Goal: Complete application form

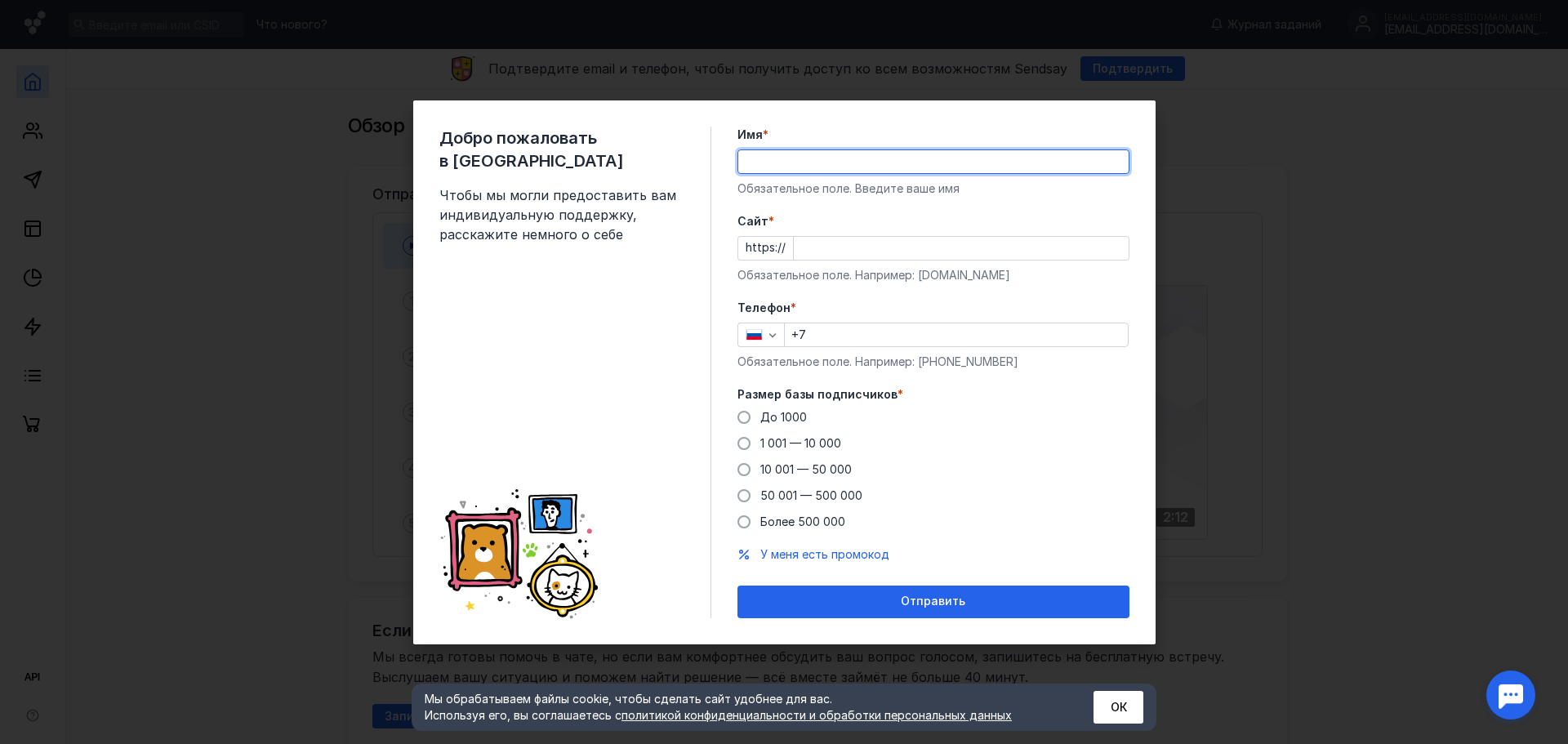
click at [836, 160] on input "Имя *" at bounding box center [933, 161] width 390 height 23
type input "[PERSON_NAME]"
click at [847, 257] on input "Cайт *" at bounding box center [961, 248] width 335 height 23
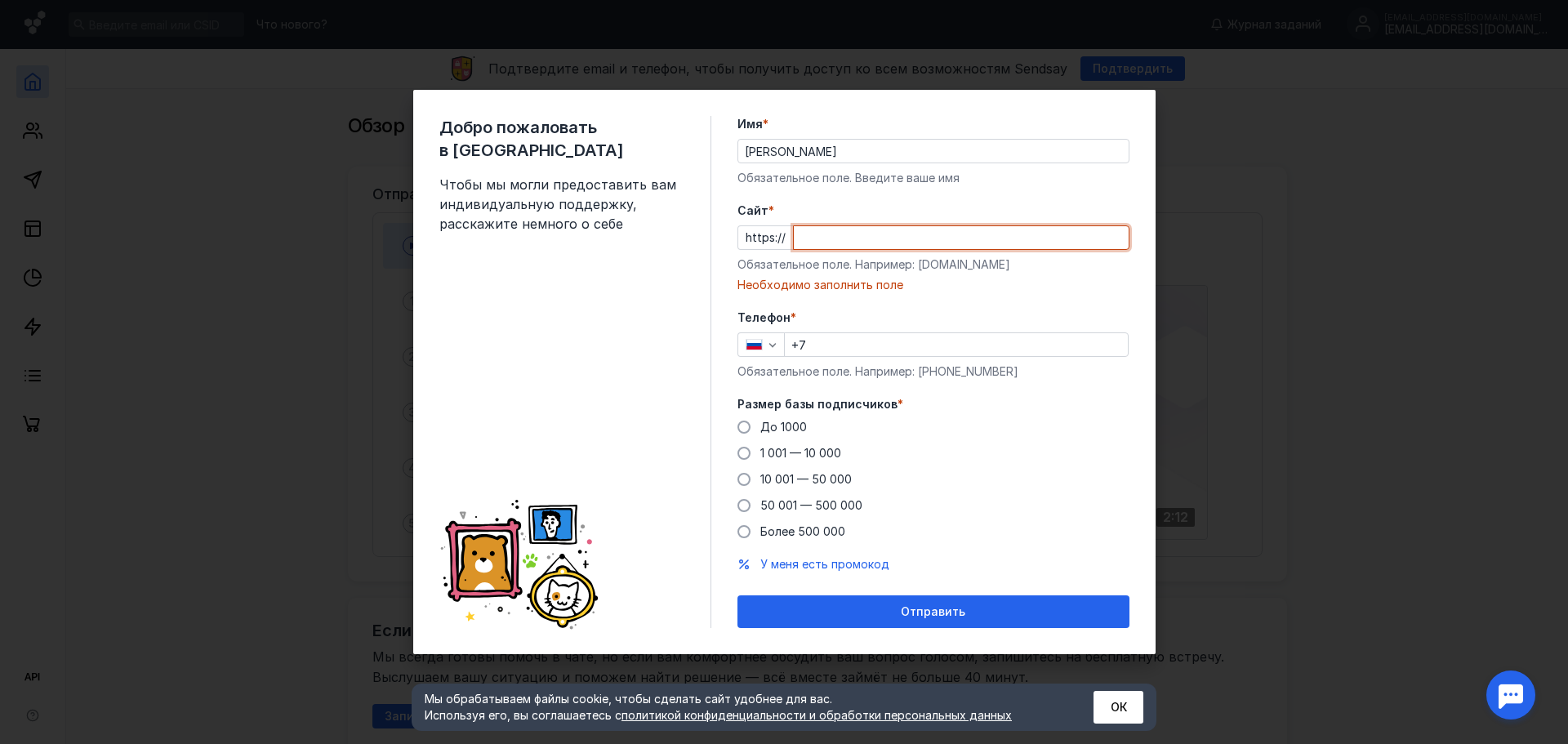
paste input "[DOMAIN_NAME][URL]"
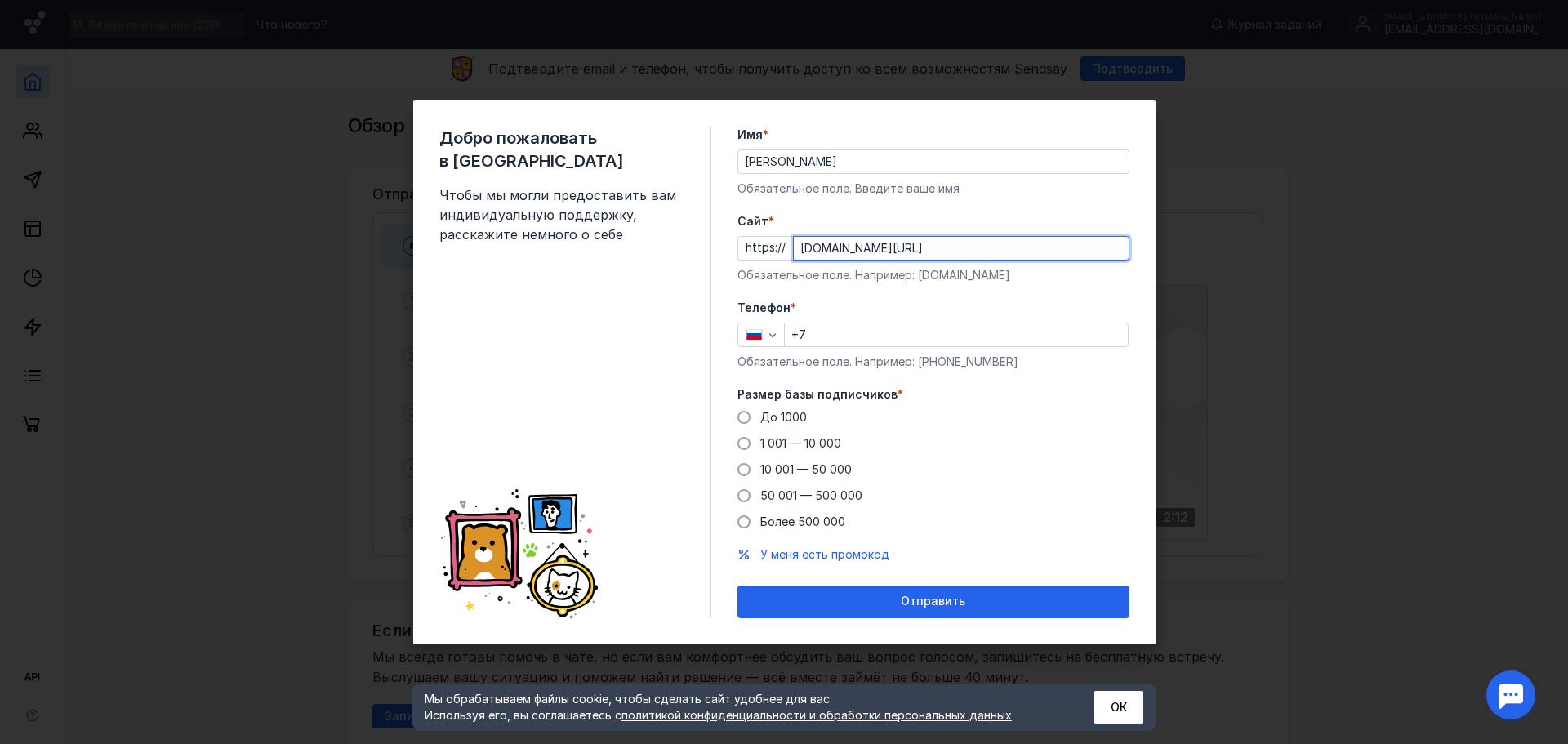
type input "[DOMAIN_NAME][URL]"
click at [826, 326] on input "+7" at bounding box center [956, 335] width 343 height 23
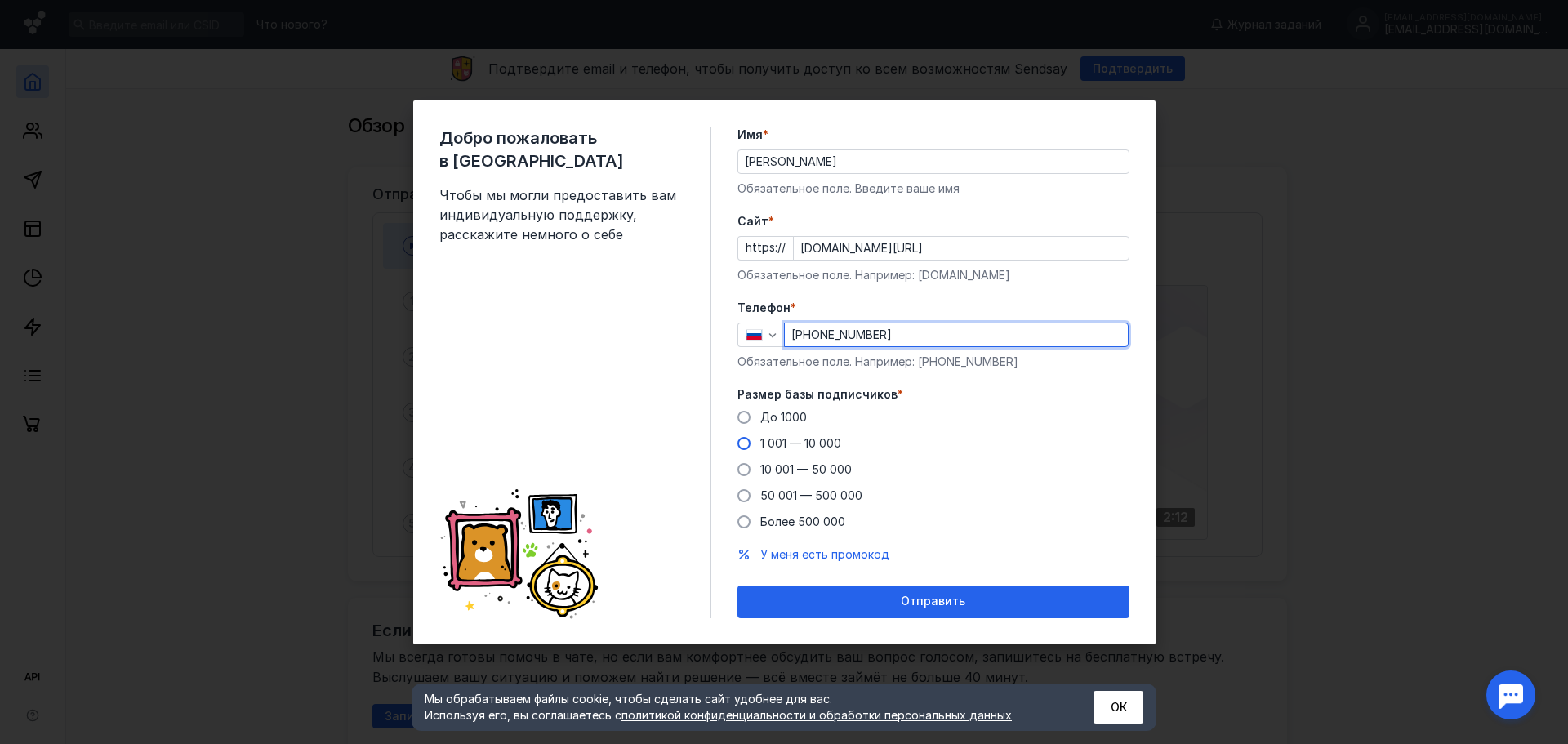
type input "[PHONE_NUMBER]"
click at [760, 448] on span "1 001 — 10 000" at bounding box center [800, 443] width 81 height 14
click at [0, 0] on input "1 001 — 10 000" at bounding box center [0, 0] width 0 height 0
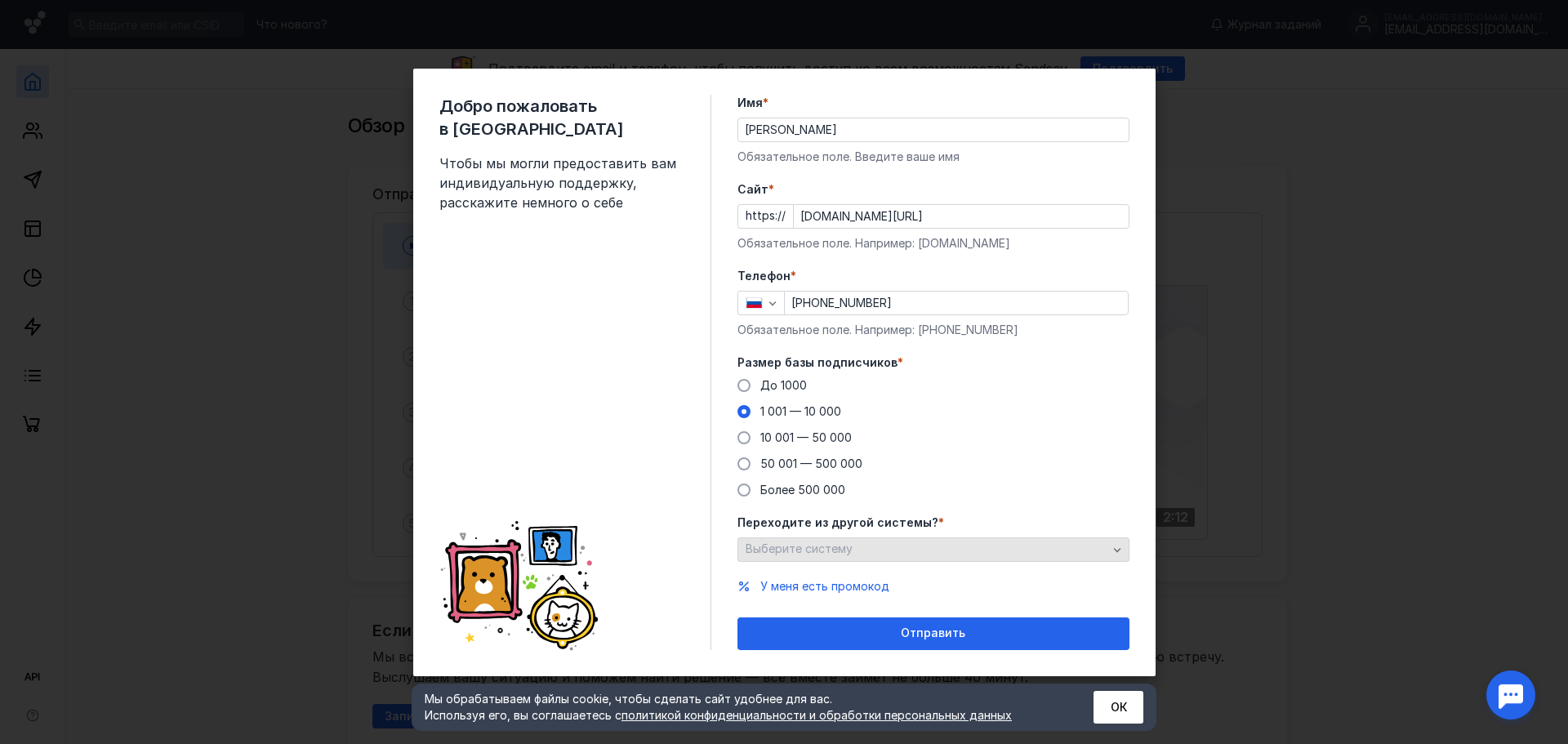
click at [814, 561] on div "Выберите систему" at bounding box center [933, 550] width 392 height 24
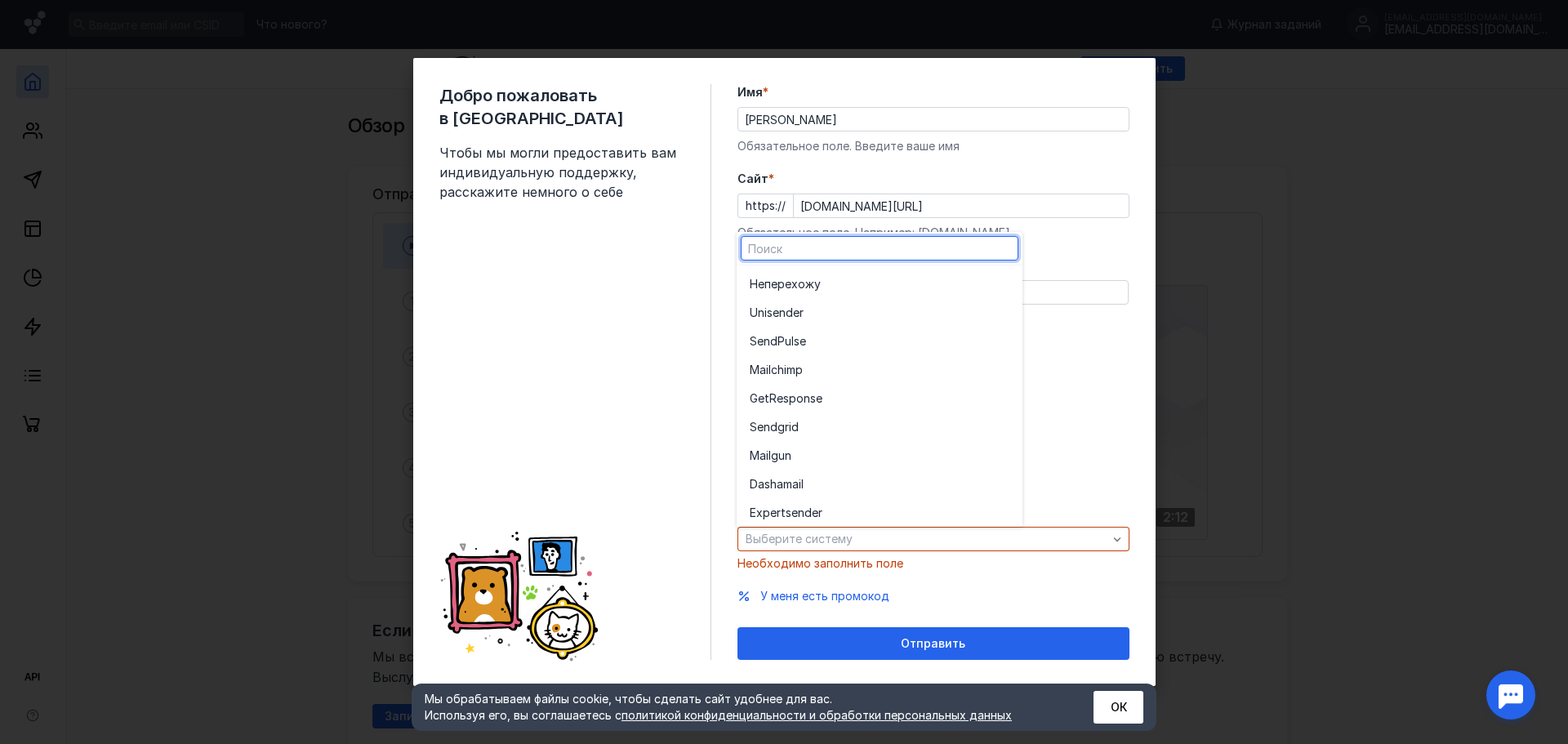
click at [948, 562] on form "Имя * [PERSON_NAME] Обязательное поле. Введите ваше имя [PERSON_NAME] * https:/…" at bounding box center [933, 372] width 392 height 576
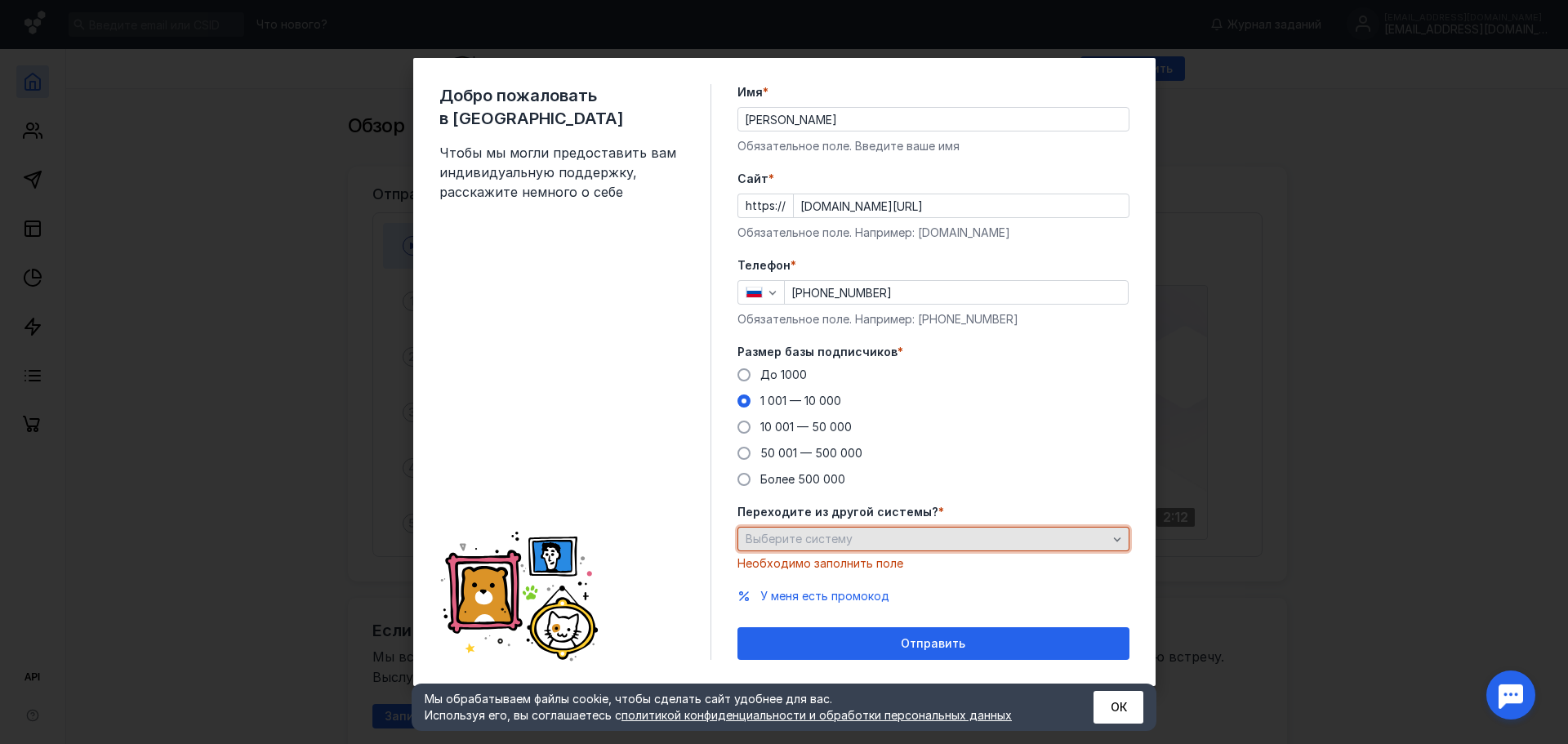
click at [906, 537] on div "Выберите систему" at bounding box center [926, 539] width 370 height 14
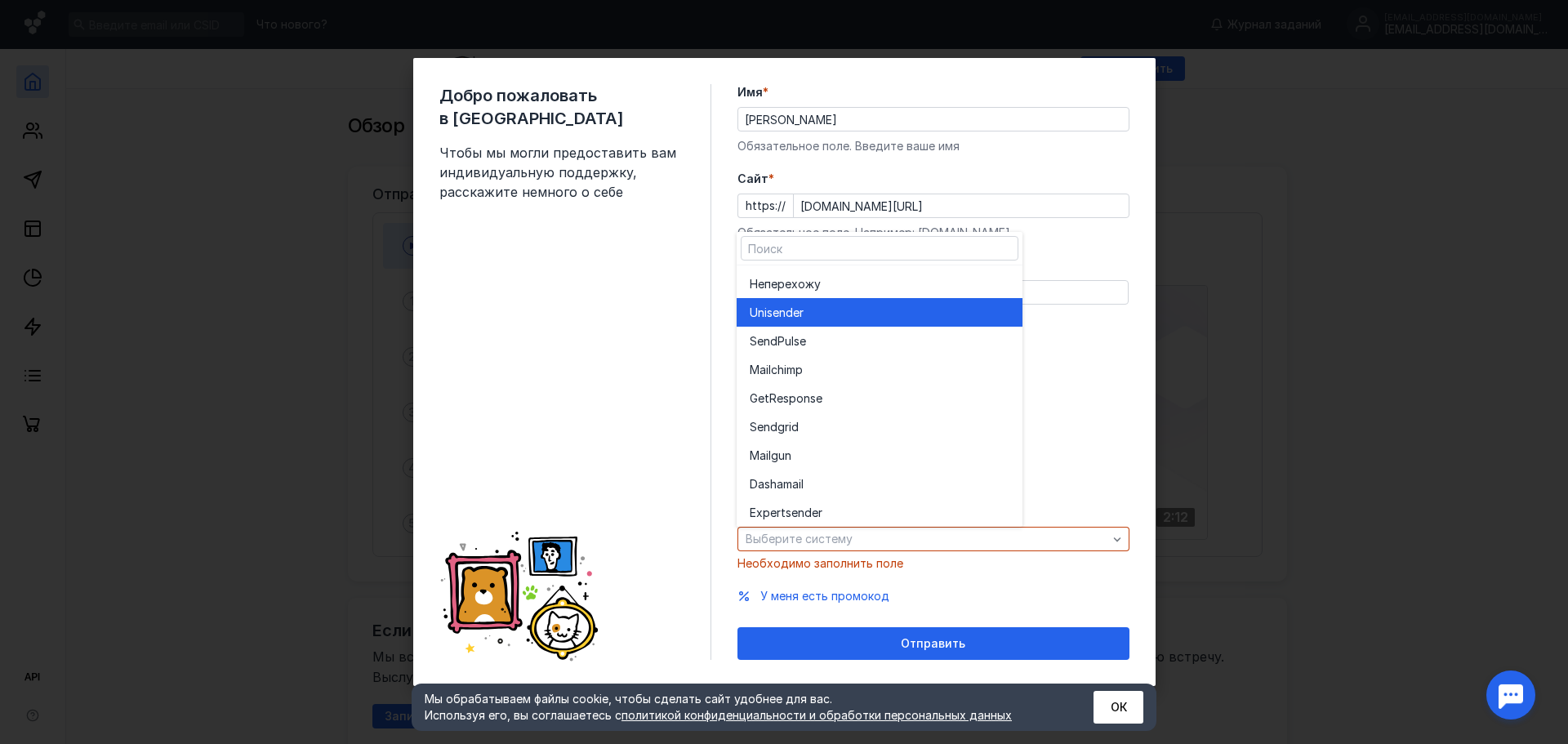
click at [836, 319] on div "Unisende r" at bounding box center [880, 314] width 260 height 17
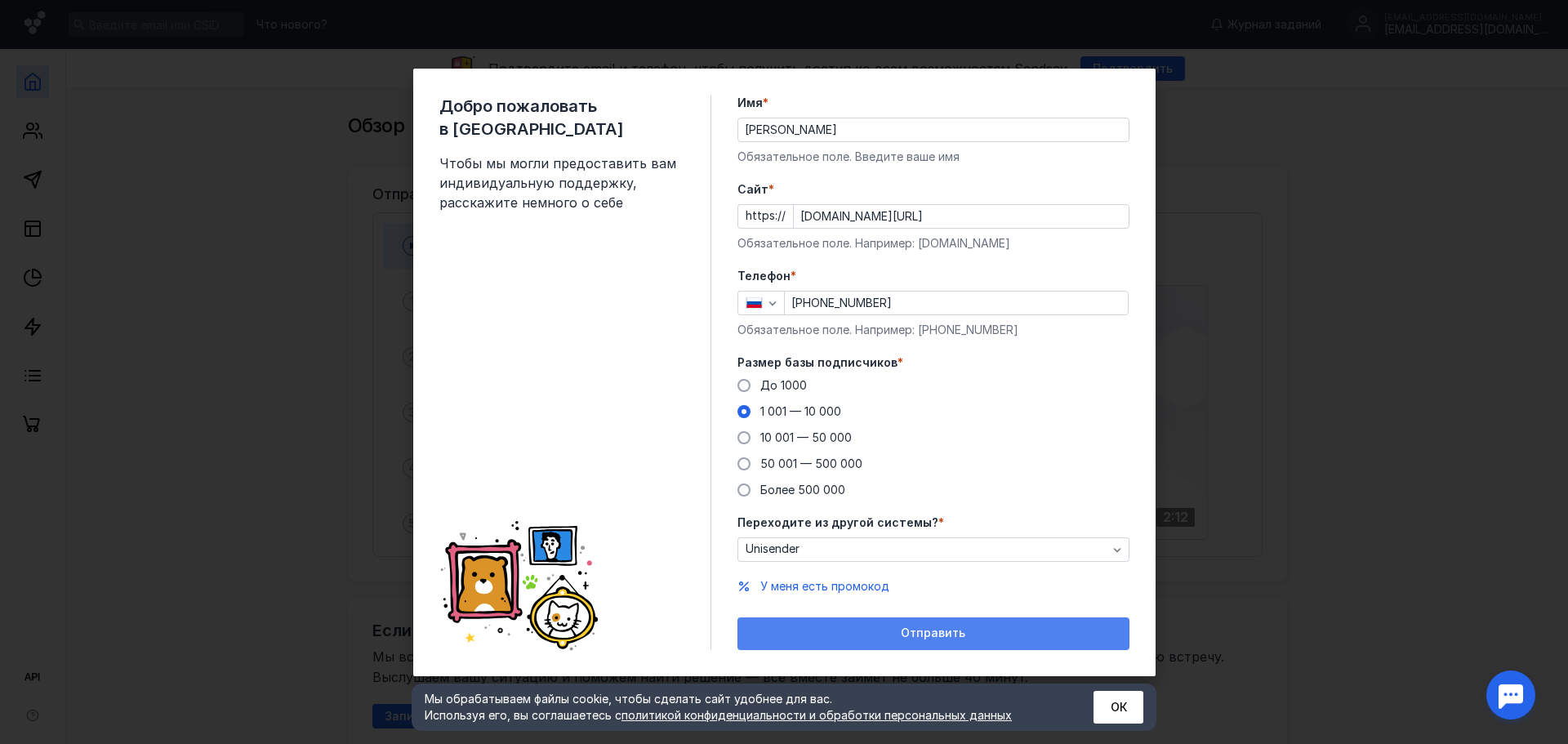
click at [858, 626] on div "Отправить" at bounding box center [933, 634] width 392 height 32
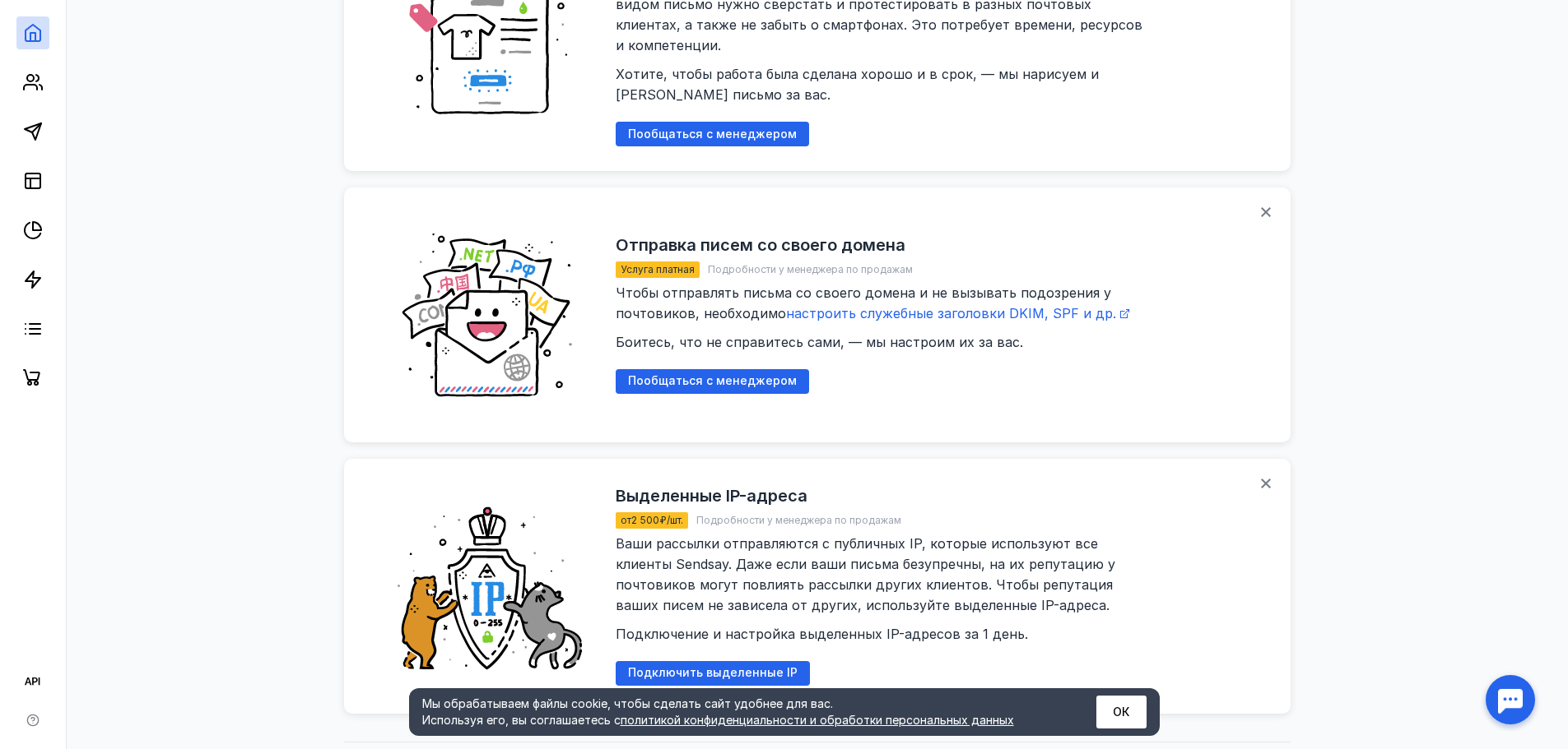
scroll to position [1759, 0]
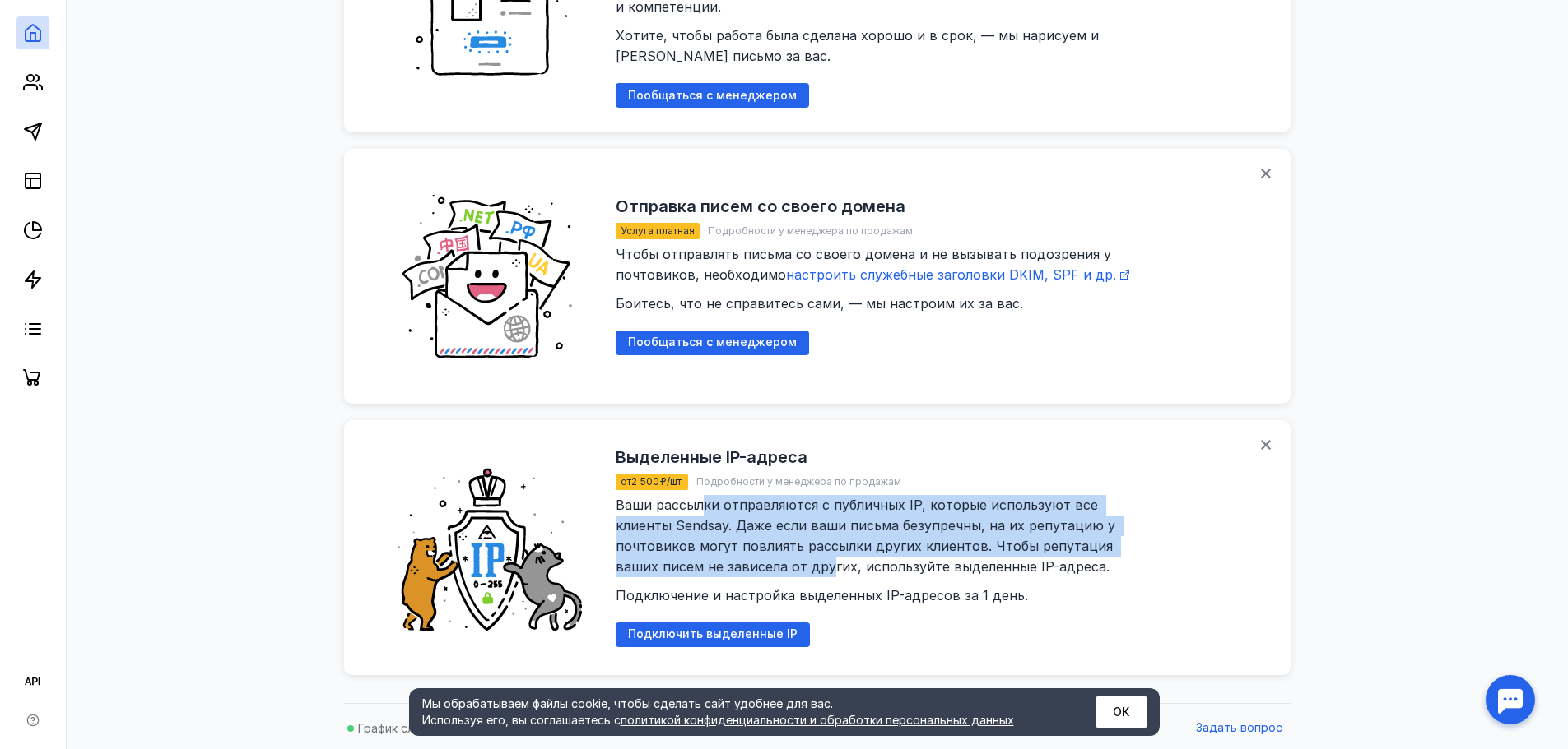
drag, startPoint x: 702, startPoint y: 490, endPoint x: 718, endPoint y: 557, distance: 68.9
click at [718, 557] on span "Ваши рассылки отправляются с публичных IP, которые используют все клиенты Sends…" at bounding box center [883, 550] width 535 height 107
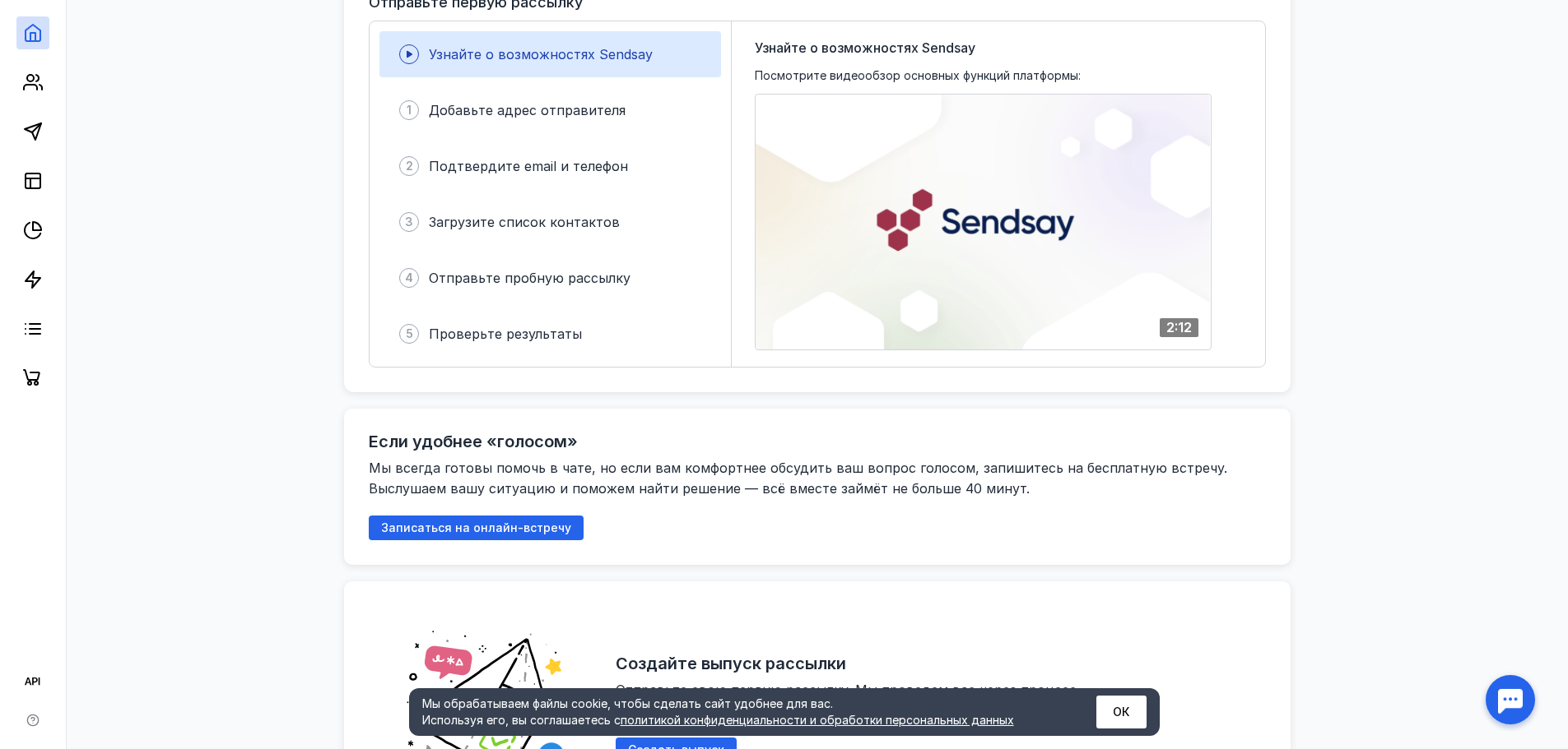
scroll to position [0, 0]
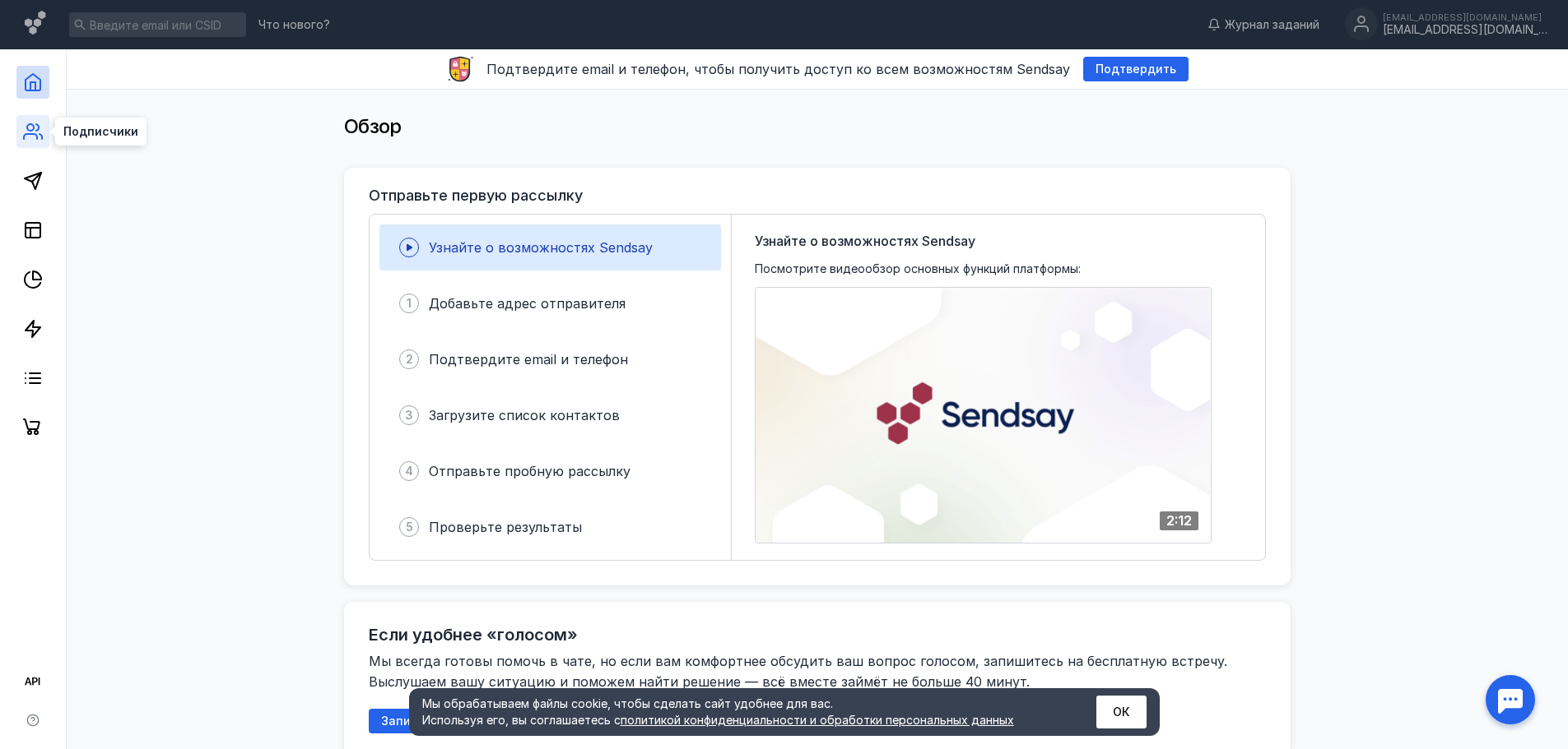
click at [36, 135] on icon at bounding box center [33, 131] width 20 height 20
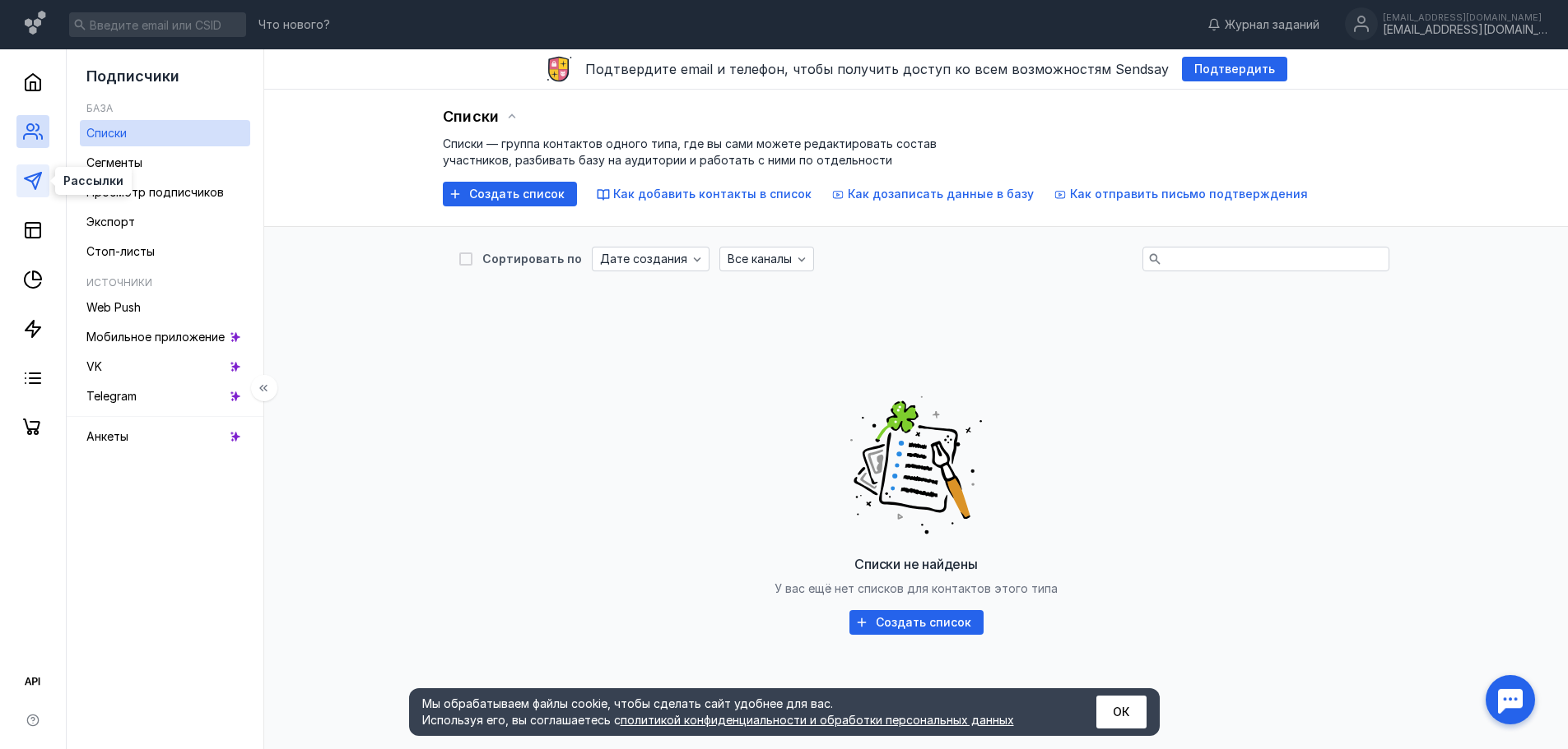
click at [34, 190] on icon at bounding box center [33, 180] width 20 height 20
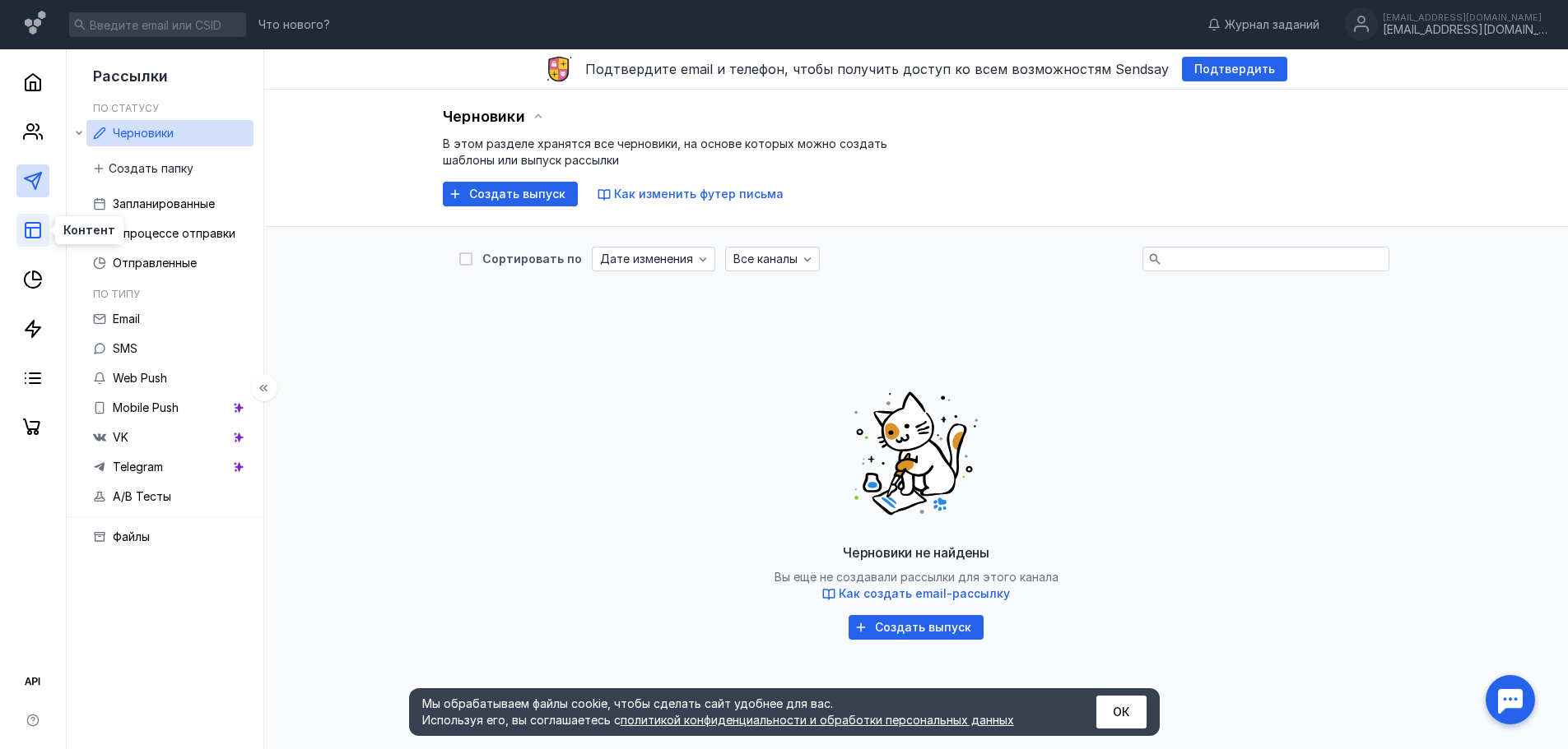
click at [40, 227] on rect at bounding box center [33, 231] width 15 height 15
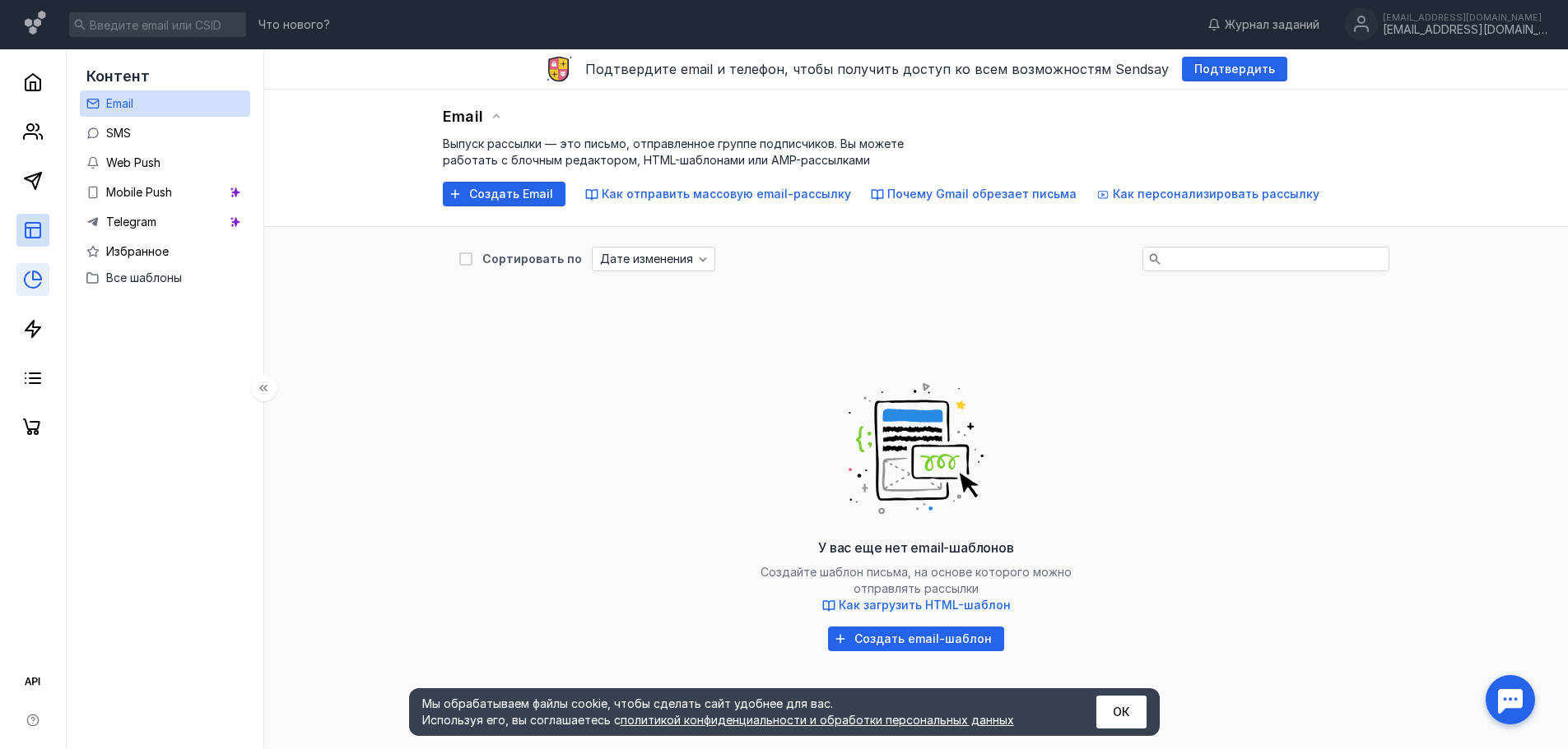
click at [48, 268] on link at bounding box center [33, 279] width 33 height 33
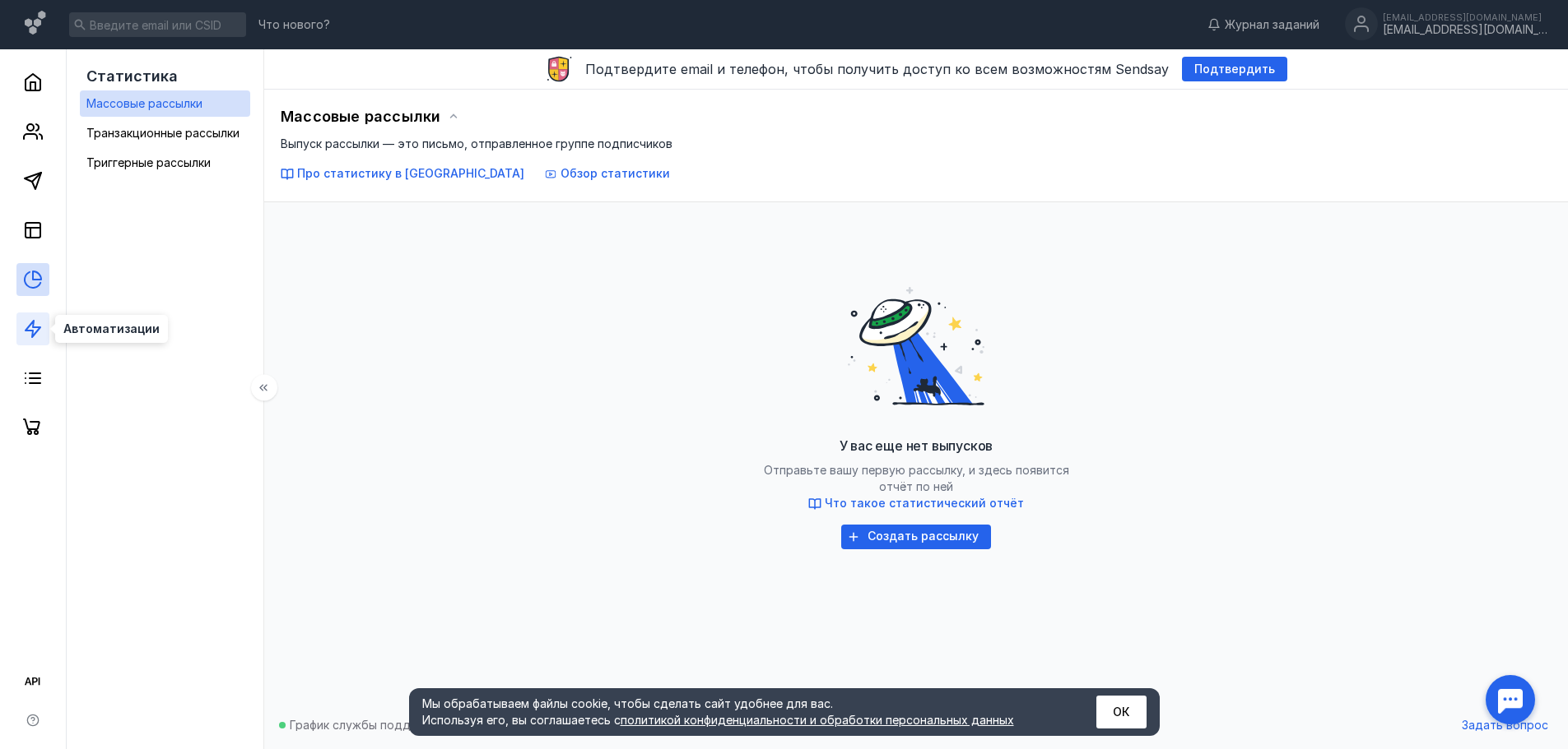
click at [35, 335] on icon at bounding box center [33, 329] width 20 height 20
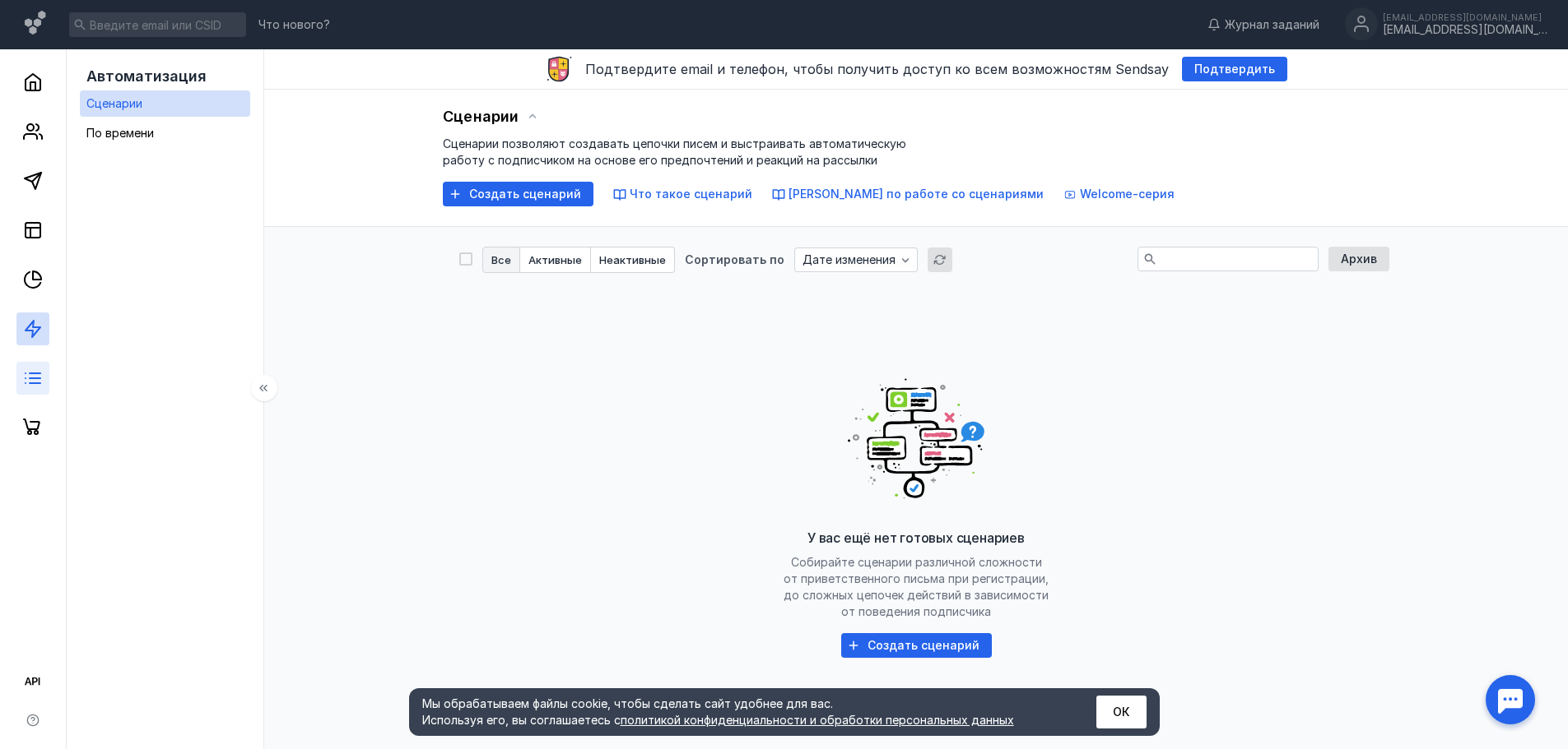
click at [45, 363] on link at bounding box center [33, 378] width 33 height 33
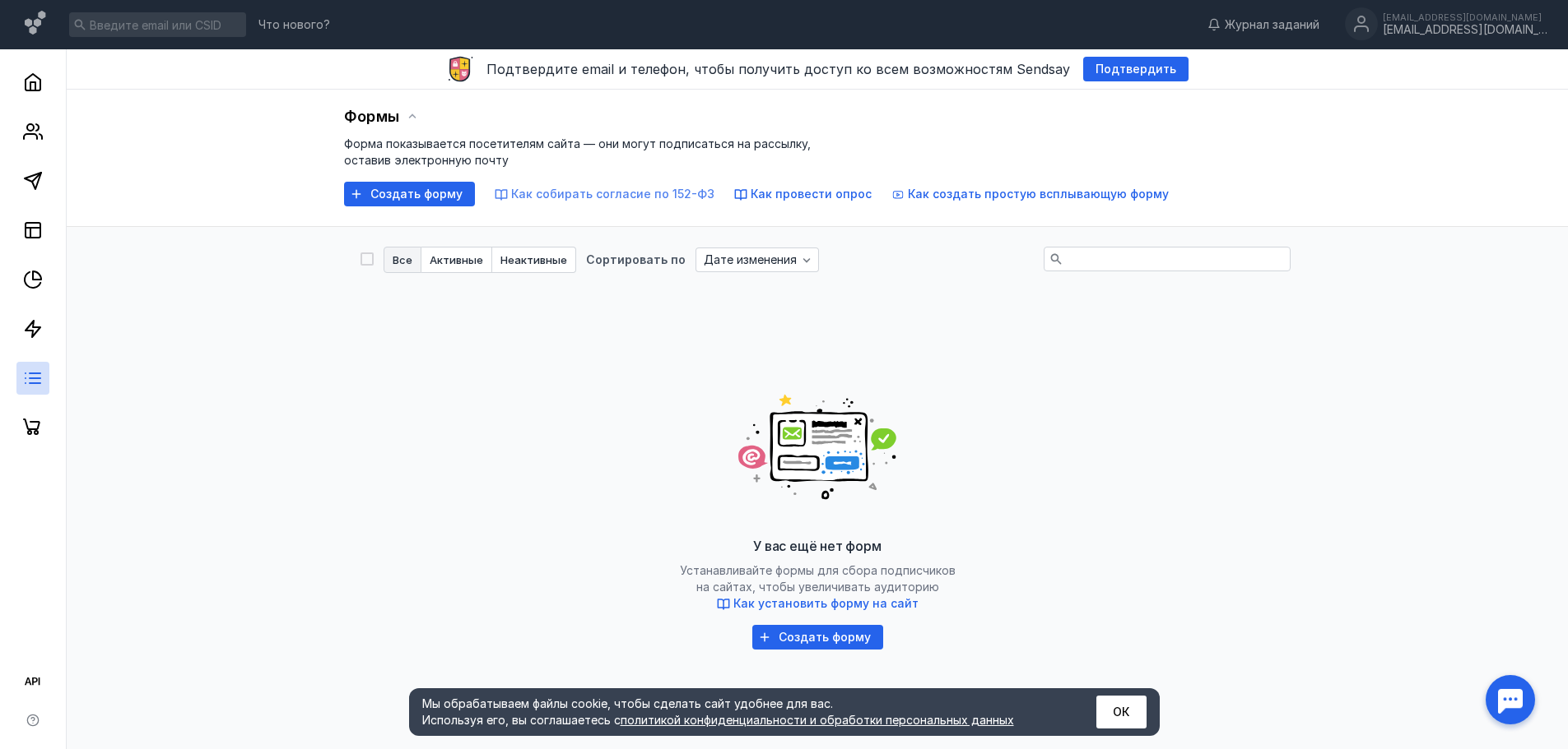
click at [587, 195] on span "Как собирать согласие по 152-ФЗ" at bounding box center [613, 193] width 204 height 14
click at [38, 82] on icon at bounding box center [33, 82] width 20 height 20
